Goal: Transaction & Acquisition: Purchase product/service

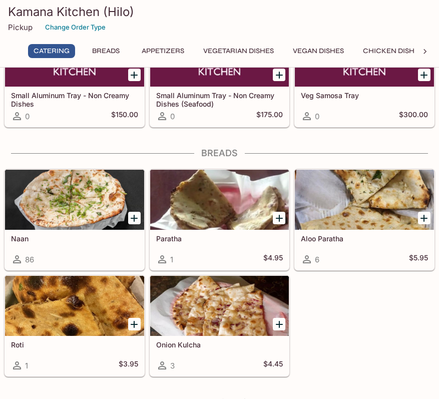
scroll to position [293, 0]
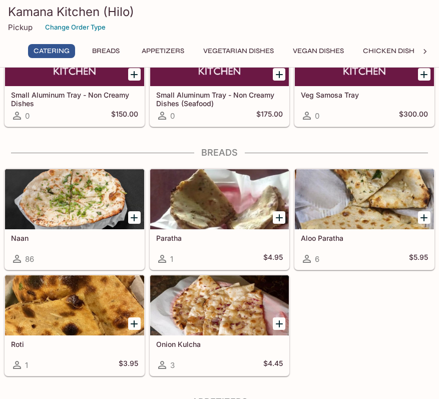
click at [138, 214] on icon "Add Naan" at bounding box center [134, 218] width 12 height 12
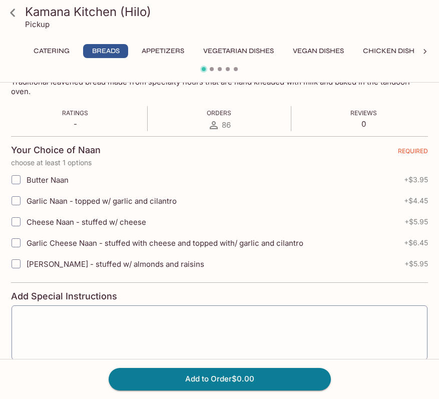
scroll to position [174, 0]
click at [19, 200] on input "Garlic Naan - topped w/ garlic and cilantro" at bounding box center [16, 200] width 20 height 20
checkbox input "true"
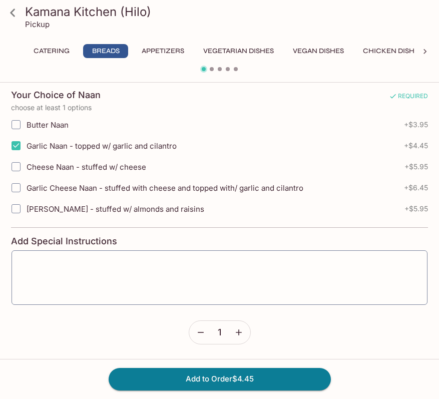
click at [238, 331] on icon "button" at bounding box center [239, 333] width 6 height 6
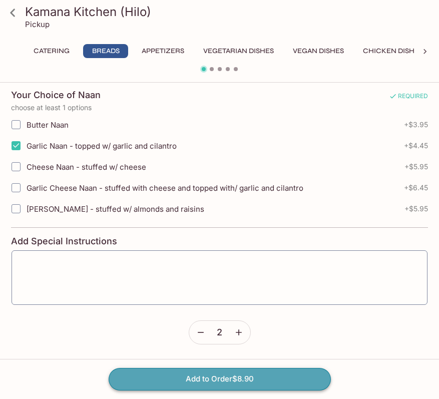
click at [249, 376] on button "Add to Order $8.90" at bounding box center [220, 379] width 222 height 22
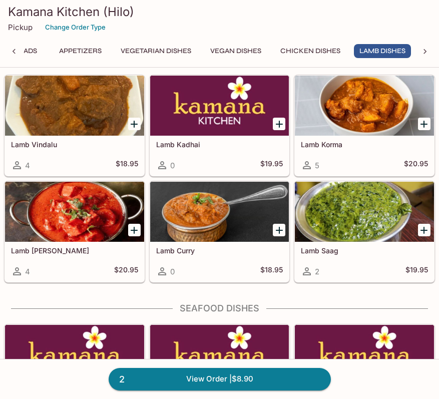
scroll to position [2173, 0]
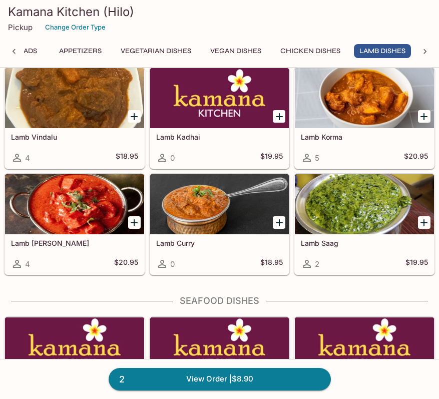
click at [252, 205] on div at bounding box center [219, 204] width 139 height 60
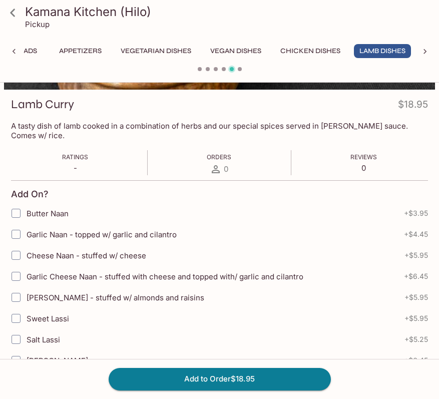
scroll to position [133, 0]
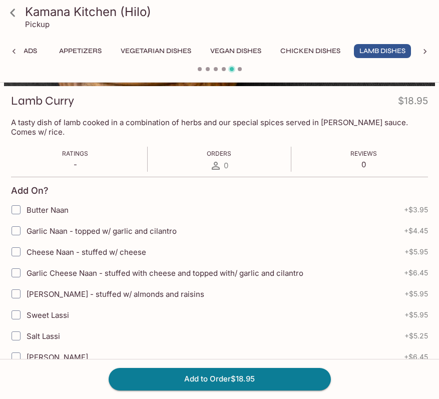
click at [18, 224] on input "Garlic Naan - topped w/ garlic and cilantro" at bounding box center [16, 231] width 20 height 20
checkbox input "true"
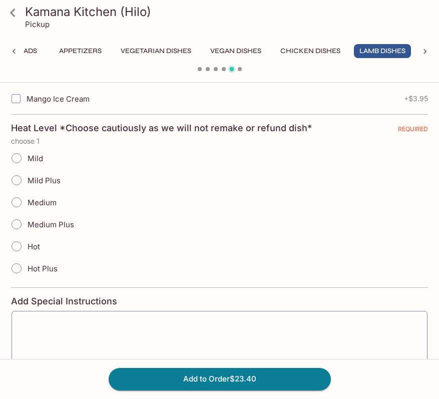
scroll to position [584, 0]
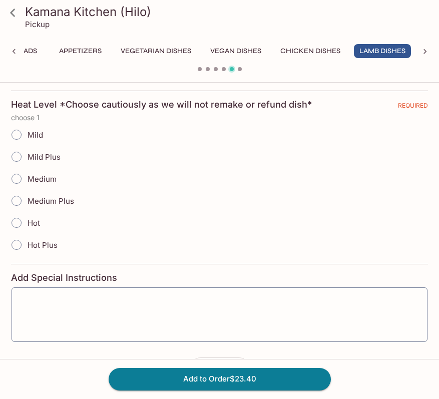
click at [20, 148] on input "Mild Plus" at bounding box center [16, 156] width 21 height 21
radio input "true"
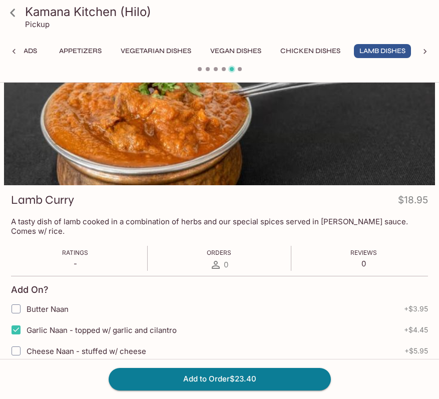
scroll to position [0, 0]
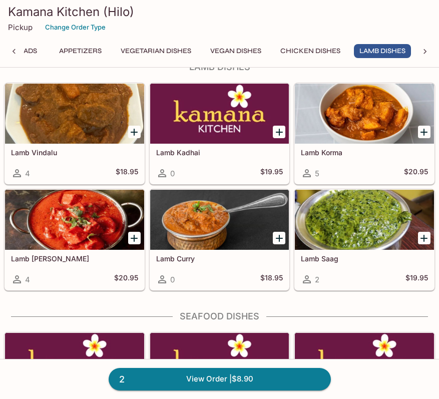
click at [62, 223] on div at bounding box center [74, 220] width 139 height 60
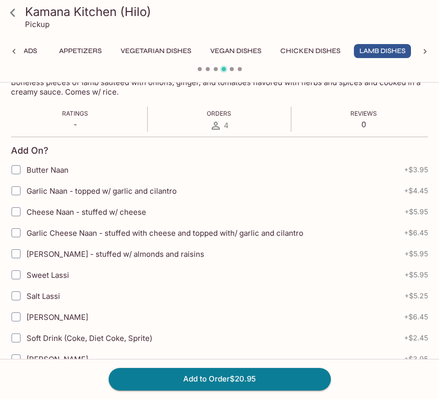
click at [21, 189] on input "Garlic Naan - topped w/ garlic and cilantro" at bounding box center [16, 191] width 20 height 20
click at [12, 17] on icon at bounding box center [13, 13] width 18 height 18
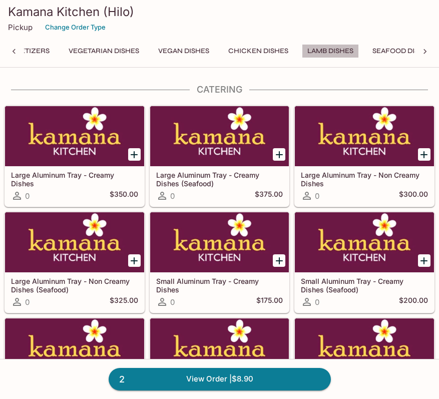
click at [337, 44] on button "Lamb Dishes" at bounding box center [330, 51] width 57 height 14
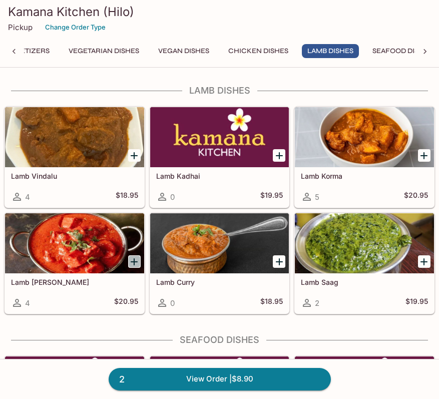
click at [134, 263] on icon "Add Lamb Tikka Masala" at bounding box center [134, 262] width 7 height 7
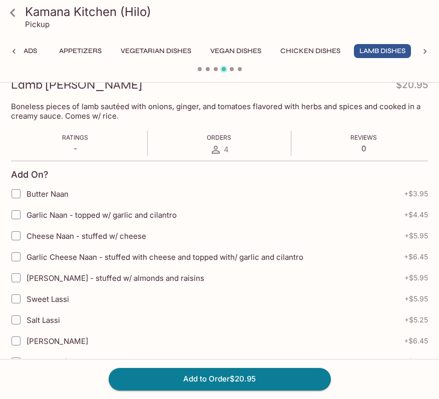
click at [16, 216] on input "Garlic Naan - topped w/ garlic and cilantro" at bounding box center [16, 215] width 20 height 20
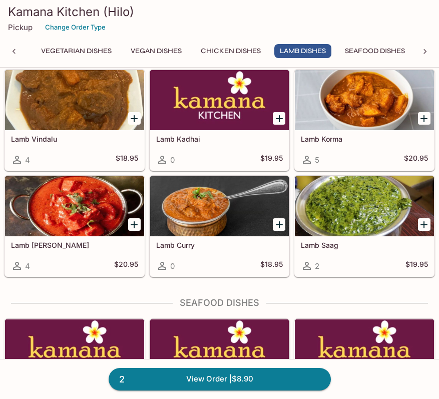
click at [99, 195] on div at bounding box center [74, 206] width 139 height 60
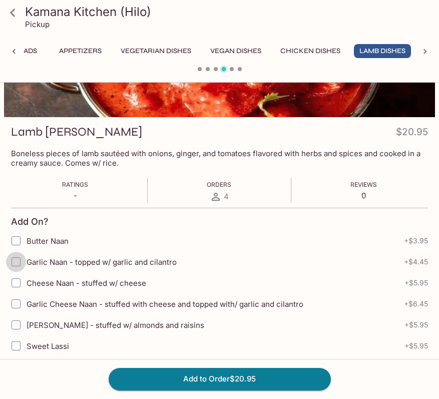
click at [19, 263] on input "Garlic Naan - topped w/ garlic and cilantro" at bounding box center [16, 262] width 20 height 20
checkbox input "true"
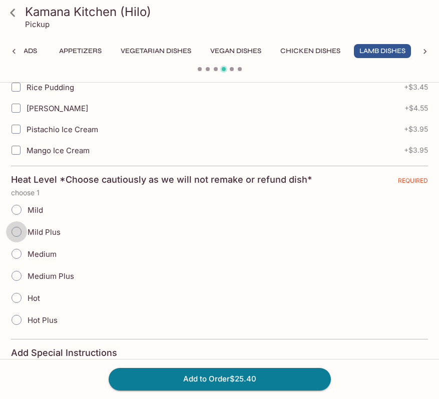
click at [19, 231] on input "Mild Plus" at bounding box center [16, 231] width 21 height 21
radio input "true"
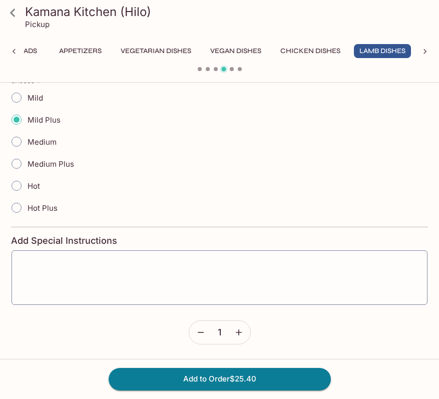
click at [234, 334] on icon "button" at bounding box center [239, 333] width 10 height 10
click at [198, 332] on icon "button" at bounding box center [201, 333] width 10 height 10
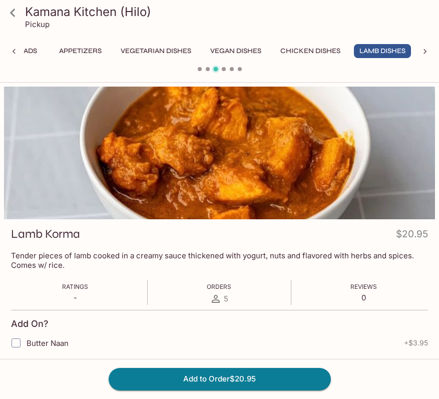
click at [383, 56] on button "Lamb Dishes" at bounding box center [382, 51] width 57 height 14
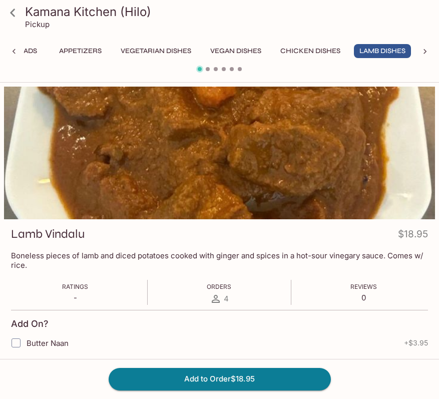
click at [383, 56] on button "Lamb Dishes" at bounding box center [382, 51] width 57 height 14
click at [223, 70] on span at bounding box center [224, 69] width 4 height 4
click at [419, 50] on div at bounding box center [425, 51] width 20 height 15
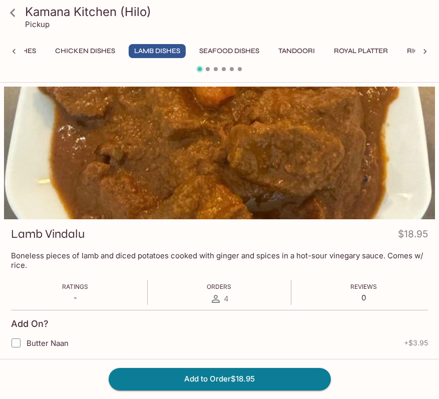
scroll to position [0, 441]
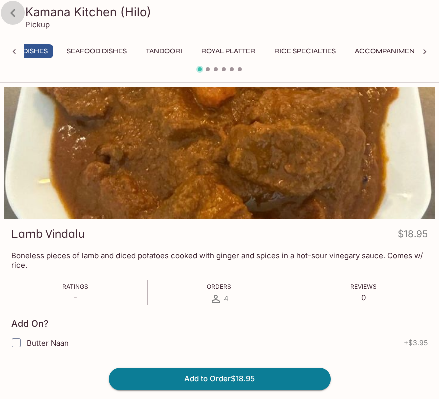
click at [13, 13] on icon at bounding box center [13, 13] width 18 height 18
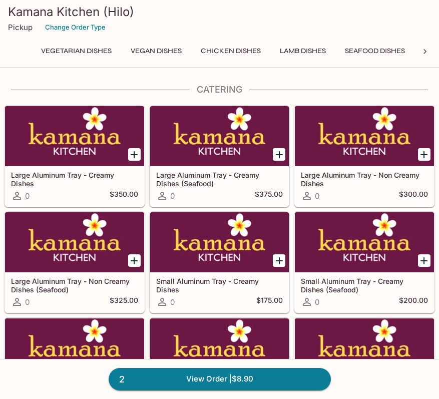
scroll to position [0, 168]
click at [302, 51] on button "Lamb Dishes" at bounding box center [297, 51] width 57 height 14
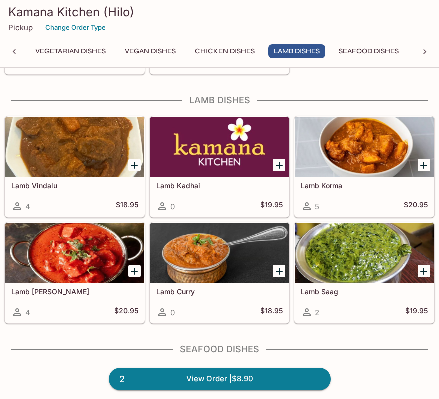
scroll to position [2133, 0]
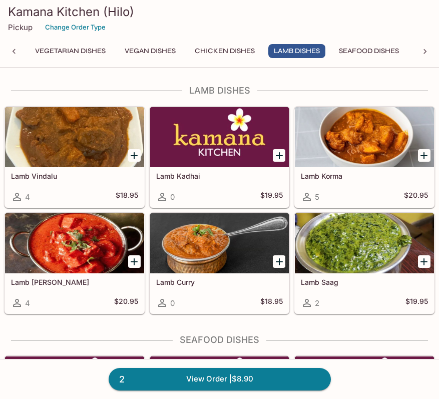
click at [94, 233] on div at bounding box center [74, 243] width 139 height 60
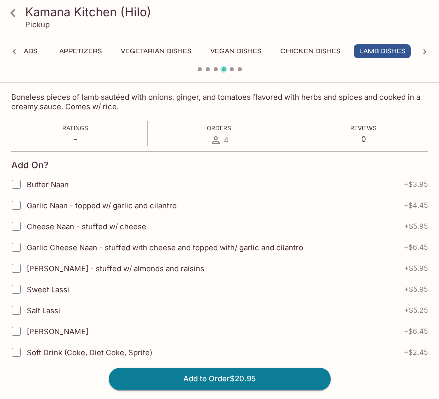
scroll to position [158, 0]
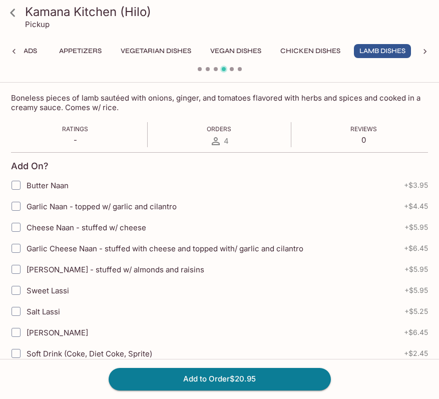
click at [20, 209] on input "Garlic Naan - topped w/ garlic and cilantro" at bounding box center [16, 206] width 20 height 20
checkbox input "true"
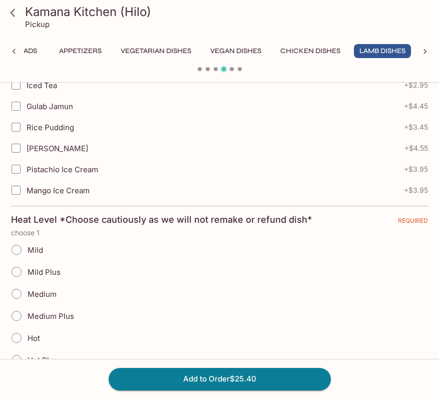
scroll to position [561, 0]
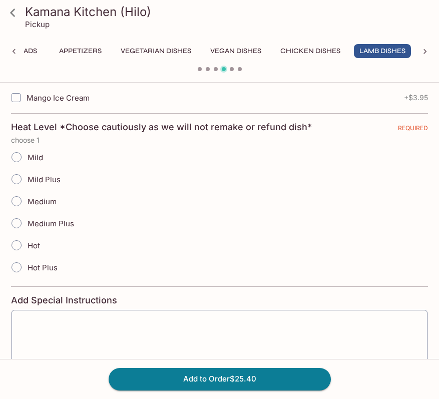
click at [16, 178] on input "Mild Plus" at bounding box center [16, 179] width 21 height 21
radio input "true"
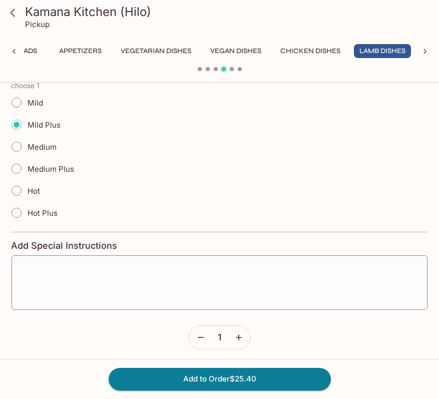
scroll to position [621, 0]
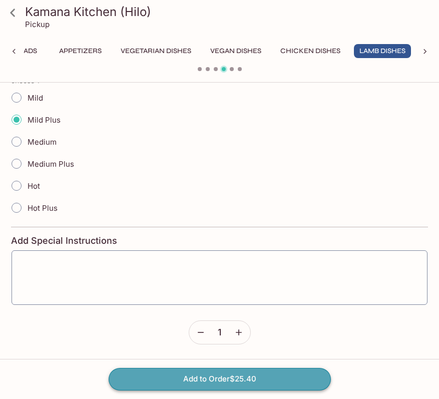
click at [249, 383] on button "Add to Order $25.40" at bounding box center [220, 379] width 222 height 22
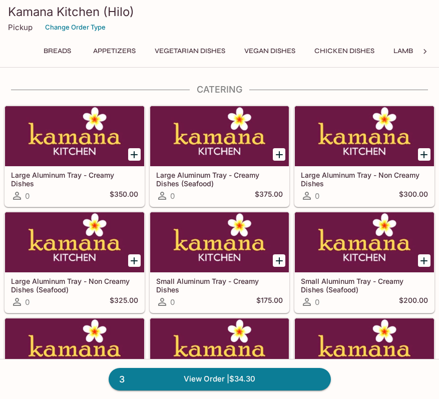
scroll to position [0, 50]
click at [361, 47] on button "Chicken Dishes" at bounding box center [343, 51] width 71 height 14
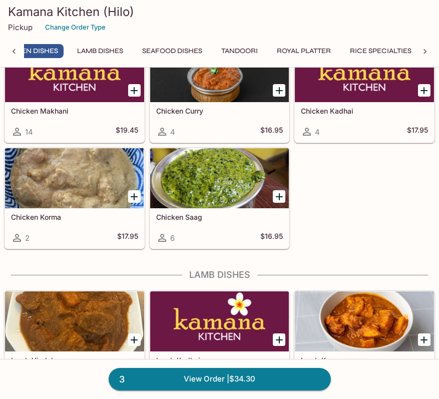
scroll to position [0, 338]
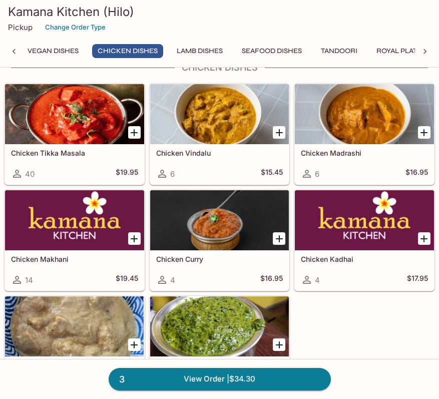
click at [78, 218] on div at bounding box center [74, 220] width 139 height 60
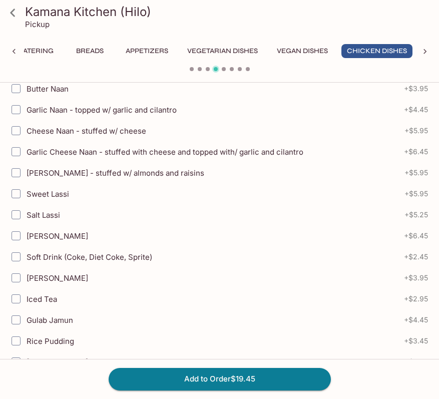
scroll to position [455, 0]
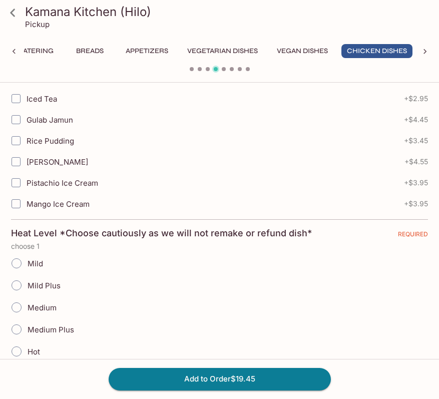
click at [20, 265] on input "Mild" at bounding box center [16, 263] width 21 height 21
radio input "true"
click at [194, 374] on button "Add to Order $19.45" at bounding box center [220, 379] width 222 height 22
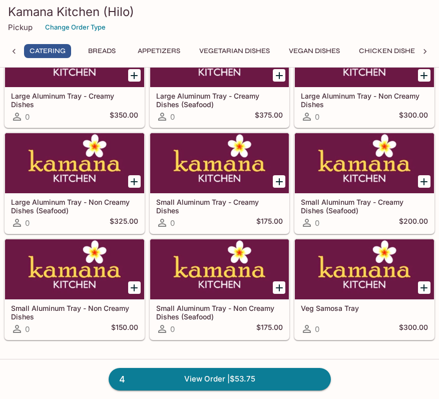
scroll to position [80, 0]
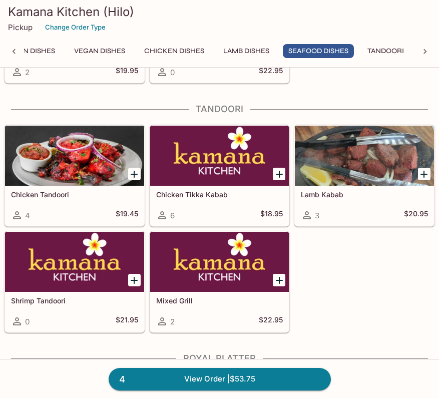
click at [257, 39] on div "Kamana Kitchen (Hilo) Pickup Change Order Type" at bounding box center [219, 20] width 439 height 40
click at [257, 51] on button "Lamb Dishes" at bounding box center [246, 51] width 57 height 14
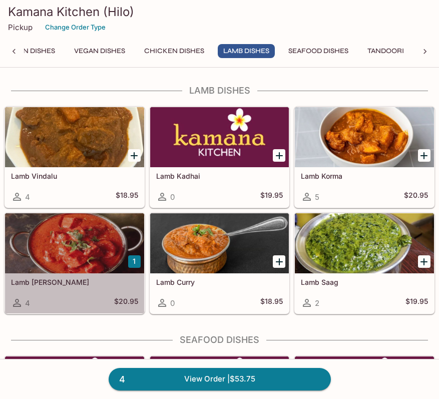
click at [71, 250] on div at bounding box center [74, 243] width 139 height 60
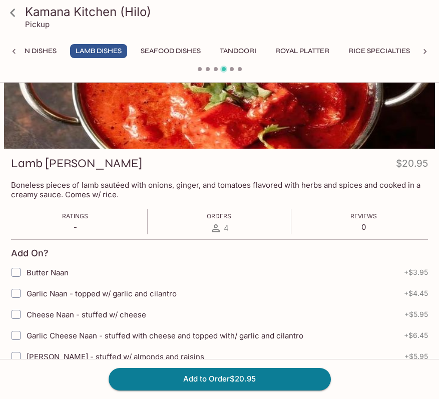
click at [254, 46] on button "Tandoori" at bounding box center [238, 51] width 48 height 14
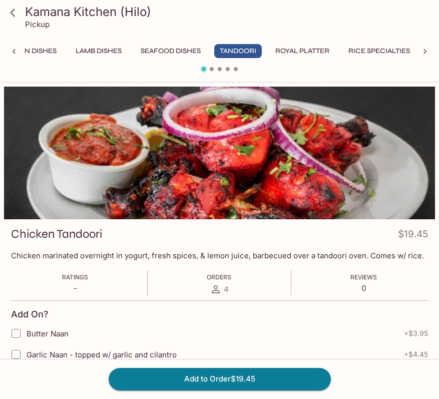
click at [17, 17] on icon at bounding box center [13, 13] width 18 height 18
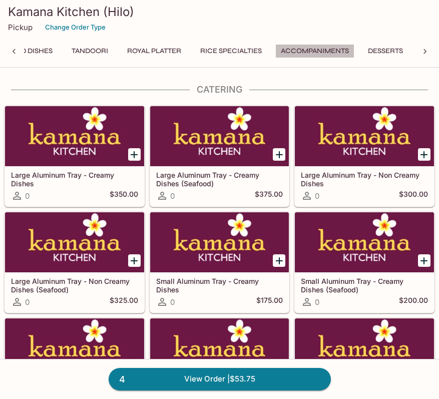
click at [328, 47] on button "Accompaniments" at bounding box center [315, 51] width 79 height 14
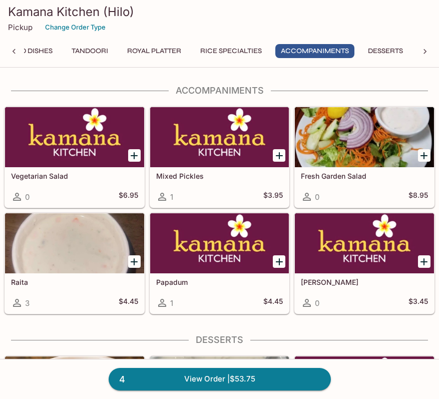
click at [239, 48] on button "Rice Specialties" at bounding box center [231, 51] width 73 height 14
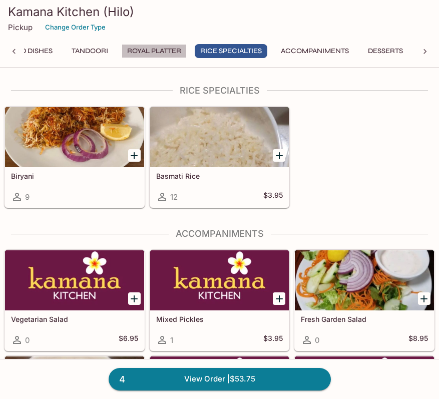
click at [183, 47] on button "Royal Platter" at bounding box center [154, 51] width 65 height 14
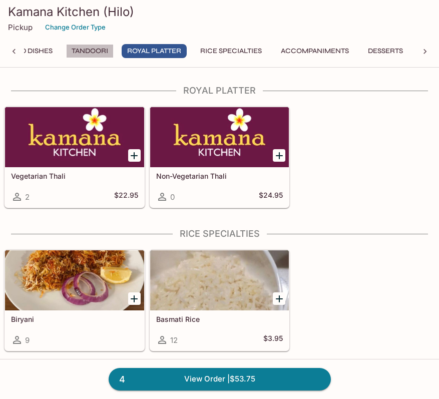
click at [81, 47] on button "Tandoori" at bounding box center [90, 51] width 48 height 14
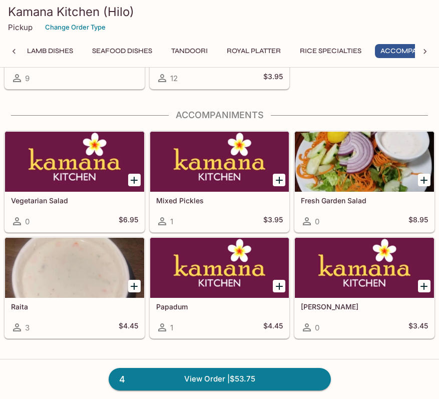
scroll to position [3194, 0]
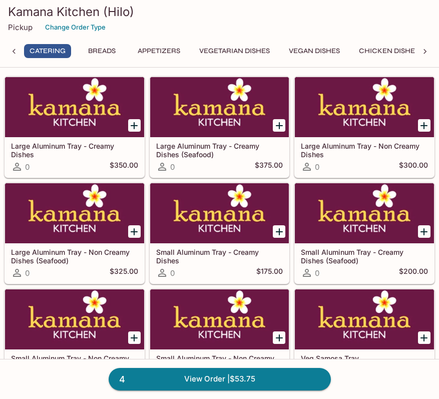
click at [164, 51] on button "Appetizers" at bounding box center [159, 51] width 54 height 14
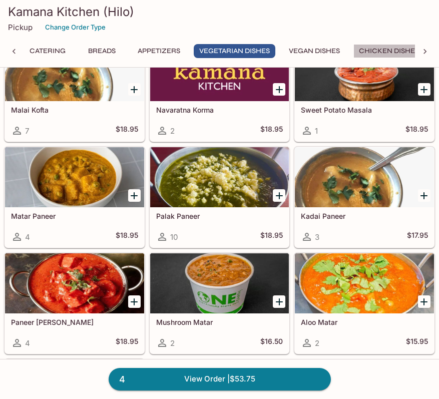
click at [376, 51] on button "Chicken Dishes" at bounding box center [389, 51] width 71 height 14
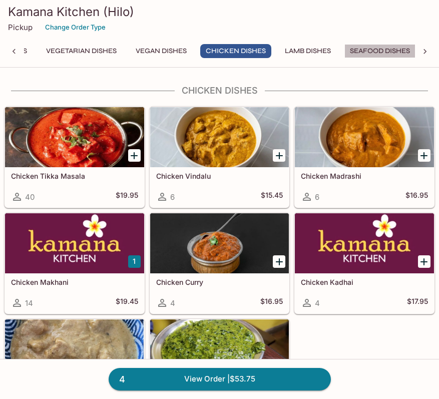
click at [380, 51] on button "Seafood Dishes" at bounding box center [380, 51] width 71 height 14
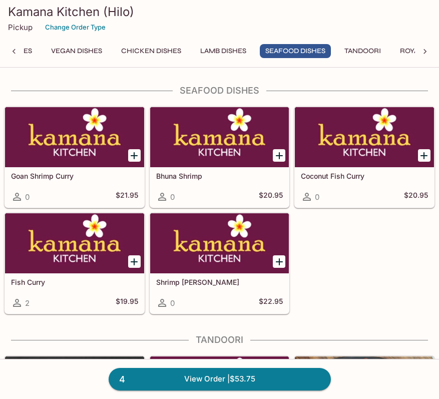
click at [380, 51] on button "Tandoori" at bounding box center [363, 51] width 48 height 14
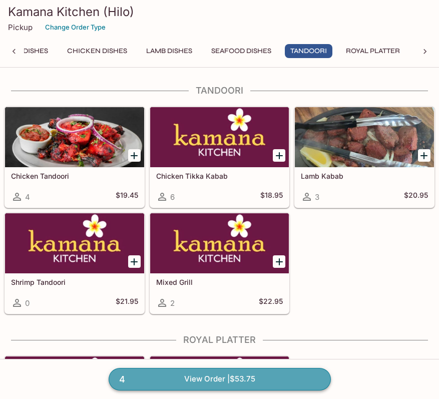
click at [258, 377] on link "4 View Order | $53.75" at bounding box center [220, 379] width 222 height 22
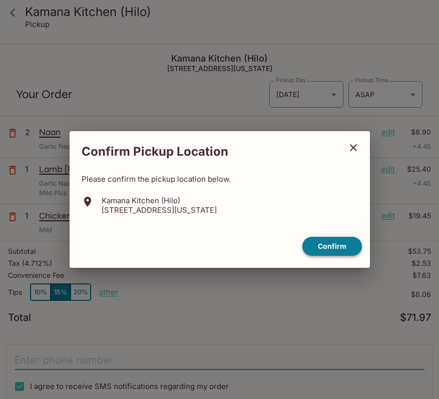
click at [345, 243] on button "Confirm" at bounding box center [333, 247] width 60 height 20
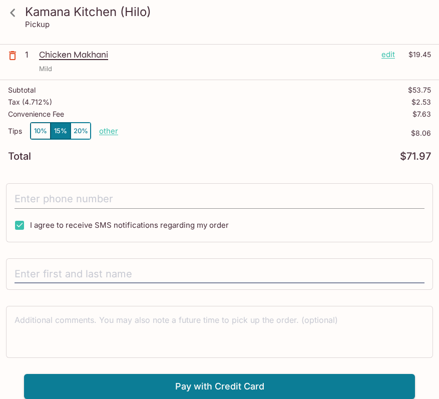
click at [174, 200] on input "tel" at bounding box center [220, 199] width 410 height 19
type input "[PHONE_NUMBER]"
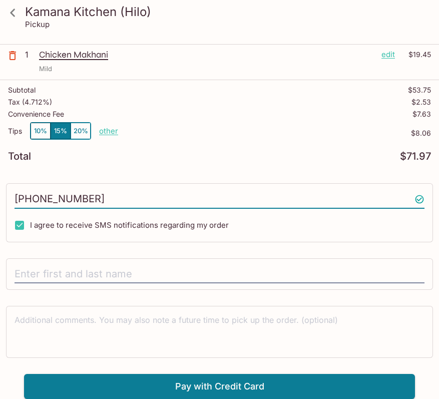
click at [132, 263] on div at bounding box center [219, 275] width 427 height 32
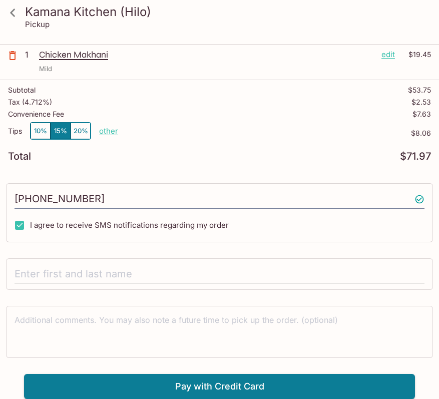
click at [132, 270] on input "text" at bounding box center [220, 274] width 410 height 19
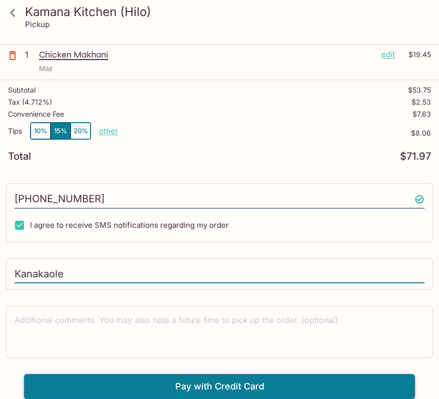
type input "Kanakaole"
click at [286, 385] on button "Pay with Credit Card" at bounding box center [219, 386] width 391 height 25
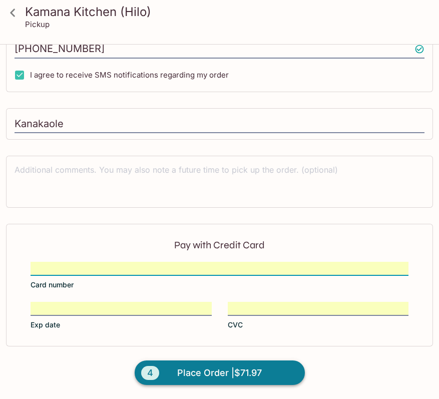
click at [254, 376] on span "Place Order | $71.97" at bounding box center [219, 373] width 85 height 16
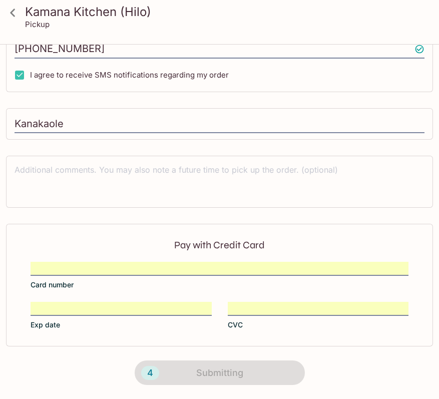
scroll to position [183, 0]
